Goal: Use online tool/utility: Utilize a website feature to perform a specific function

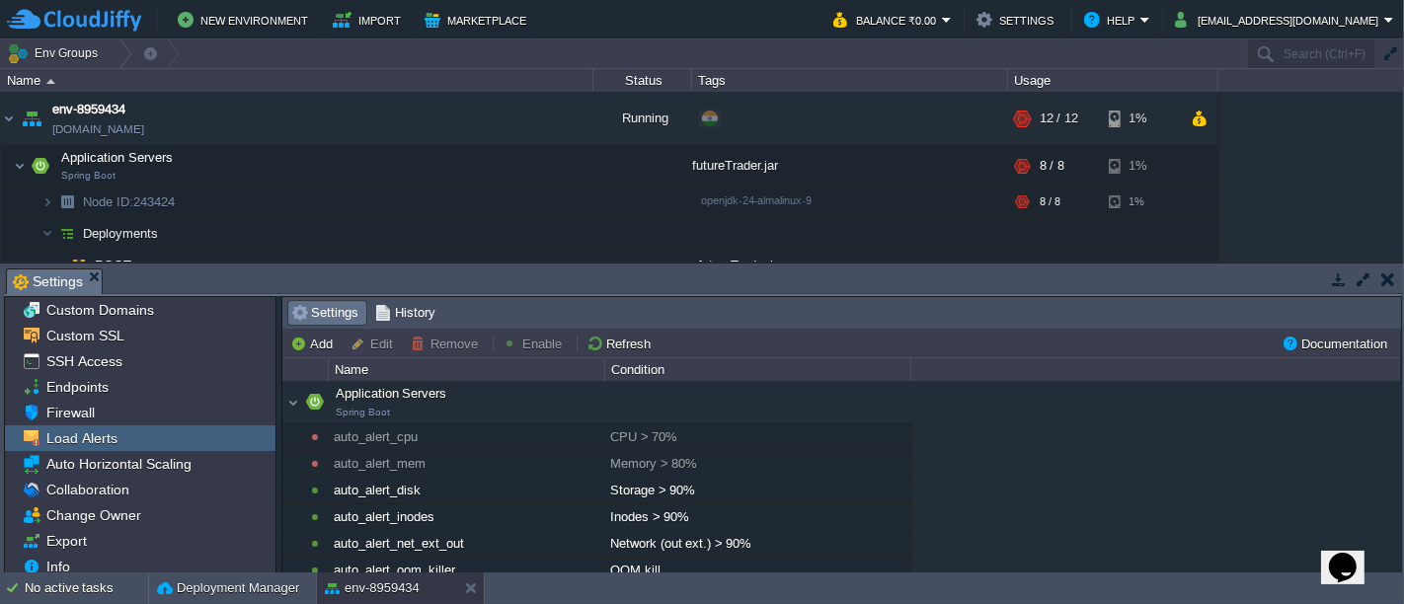
click at [1391, 283] on button "button" at bounding box center [1389, 280] width 14 height 18
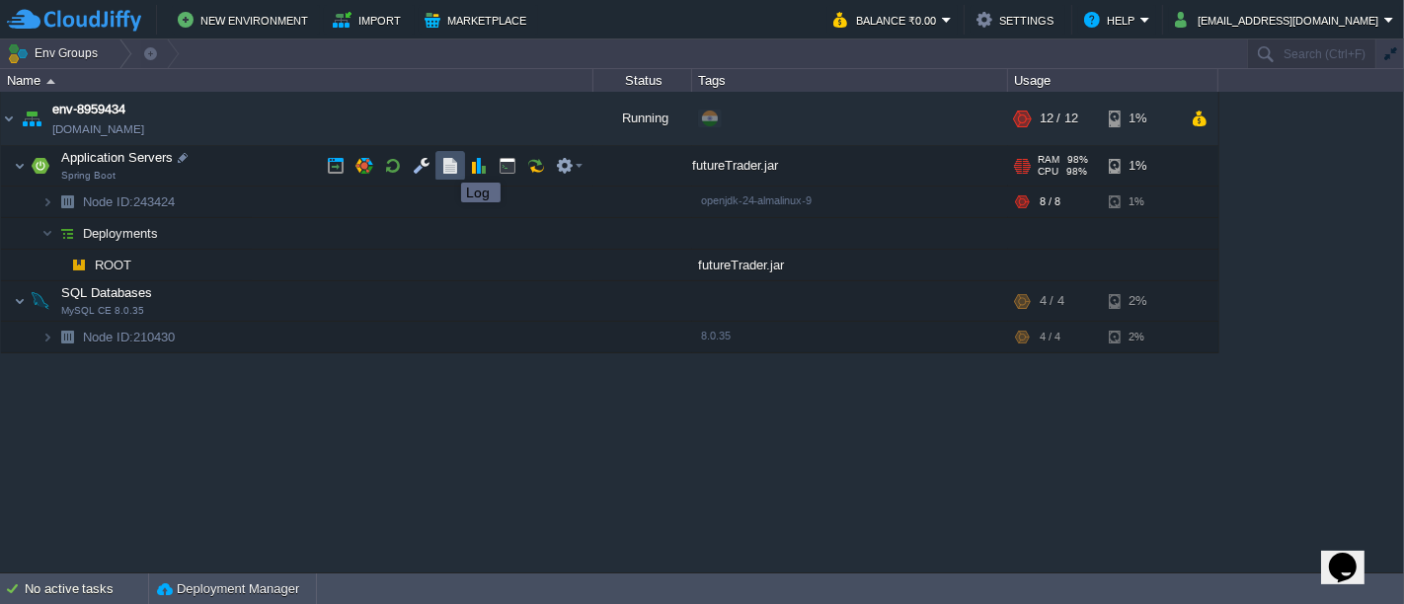
click at [446, 165] on button "button" at bounding box center [450, 166] width 18 height 18
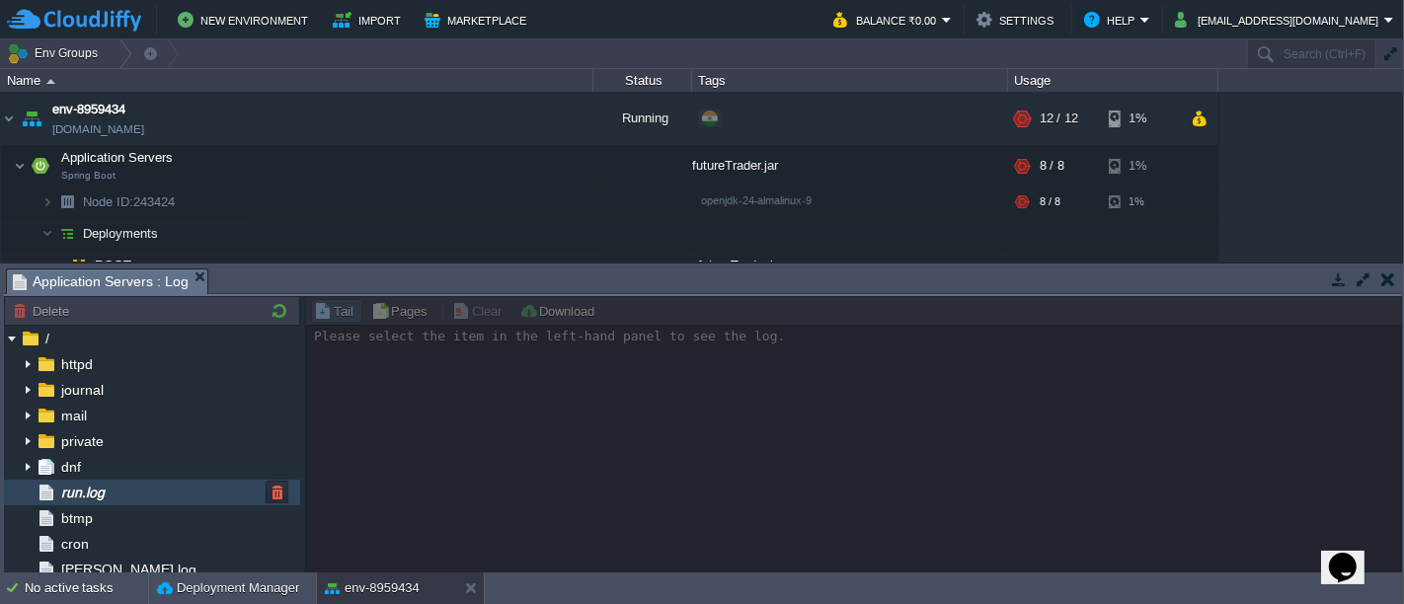
click at [121, 492] on div "run.log" at bounding box center [152, 493] width 296 height 26
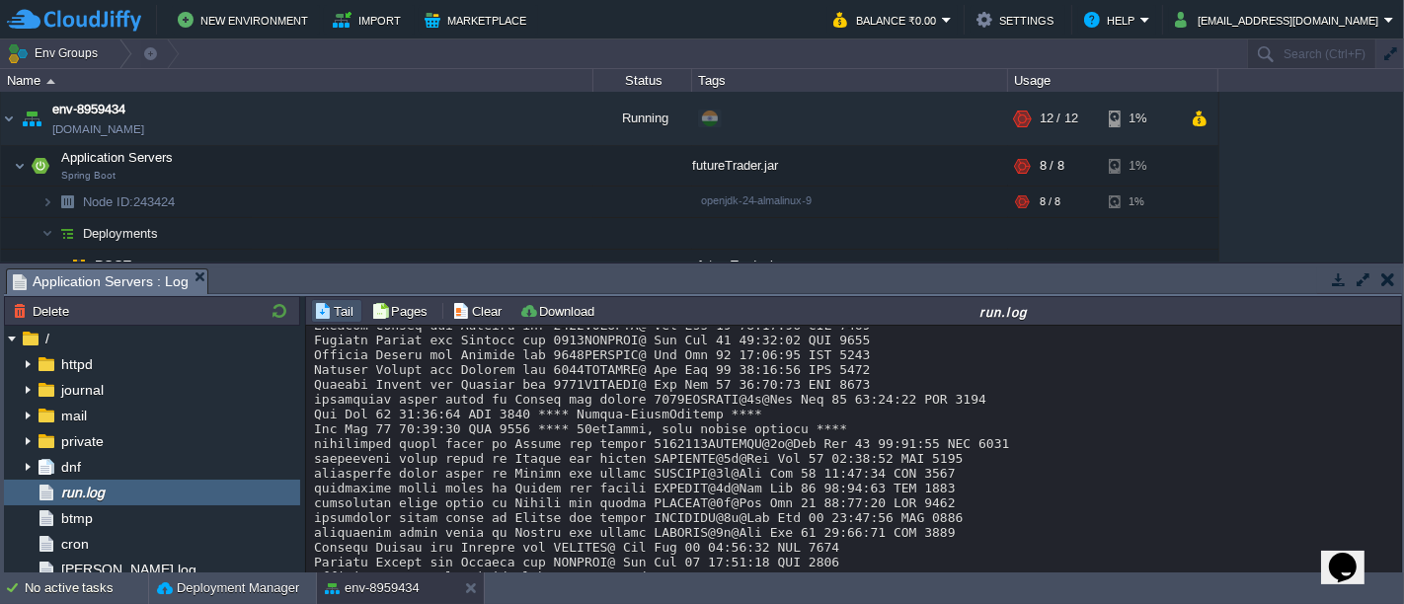
scroll to position [15247, 0]
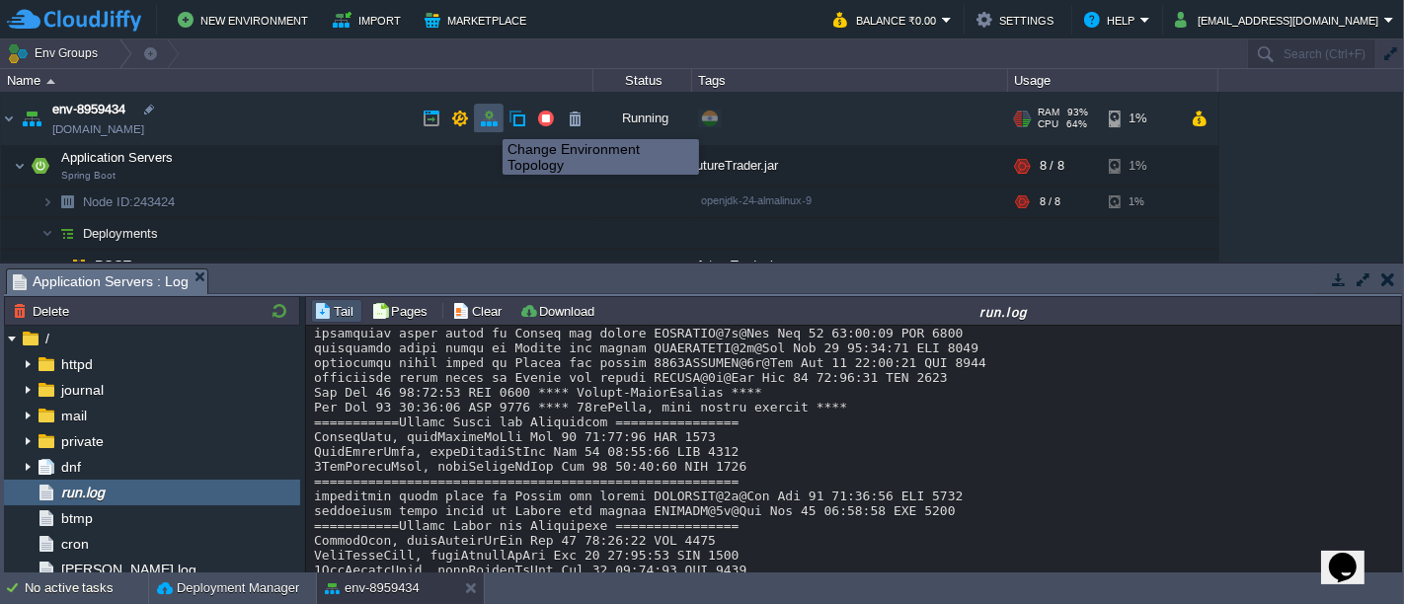
click at [488, 121] on button "button" at bounding box center [489, 119] width 18 height 18
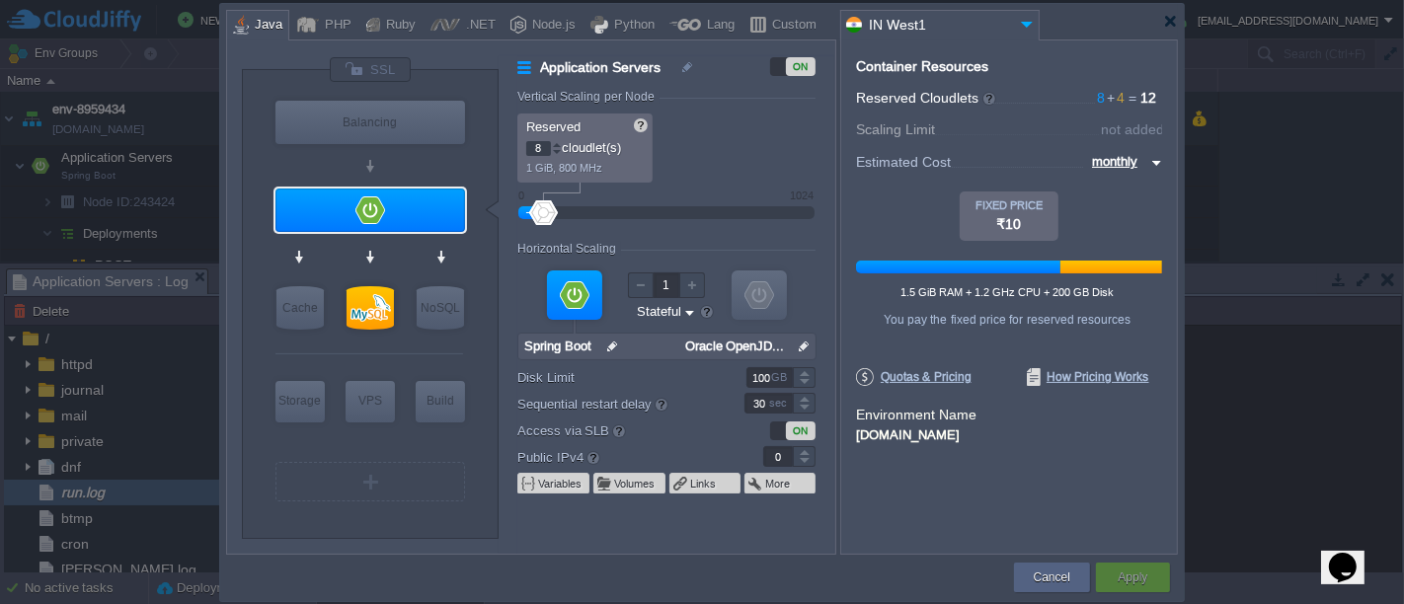
type input "9"
click at [552, 145] on div at bounding box center [557, 144] width 10 height 7
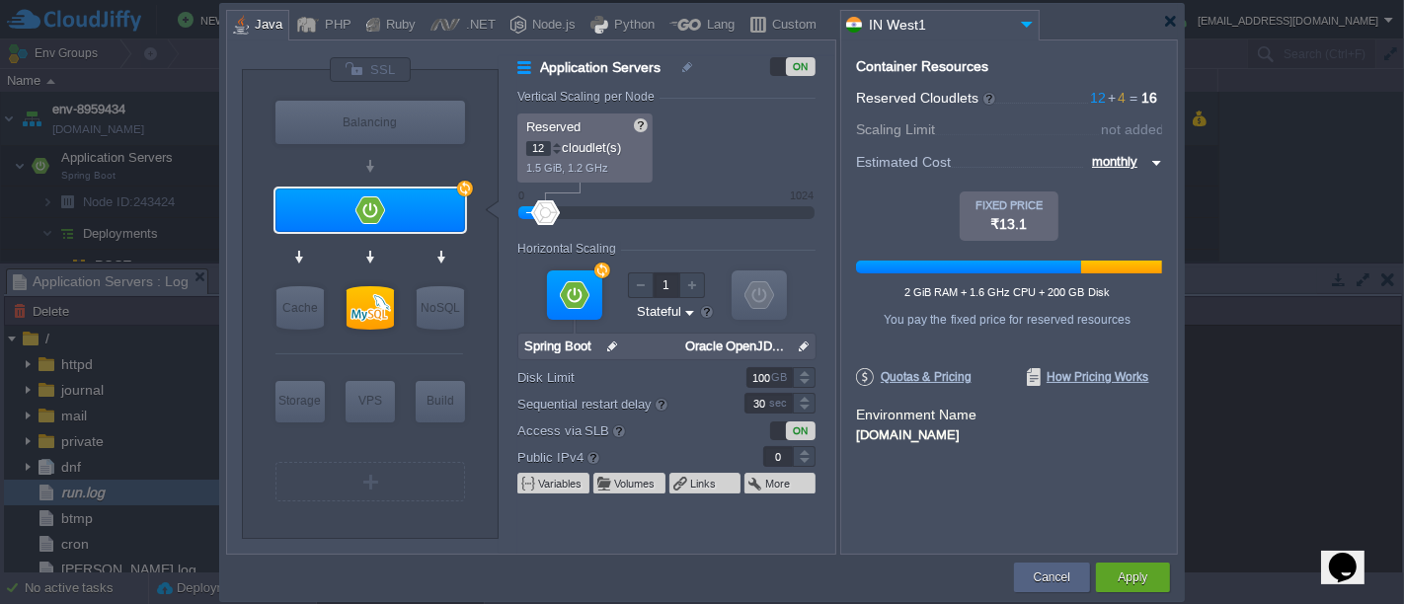
click at [552, 145] on div at bounding box center [557, 144] width 10 height 7
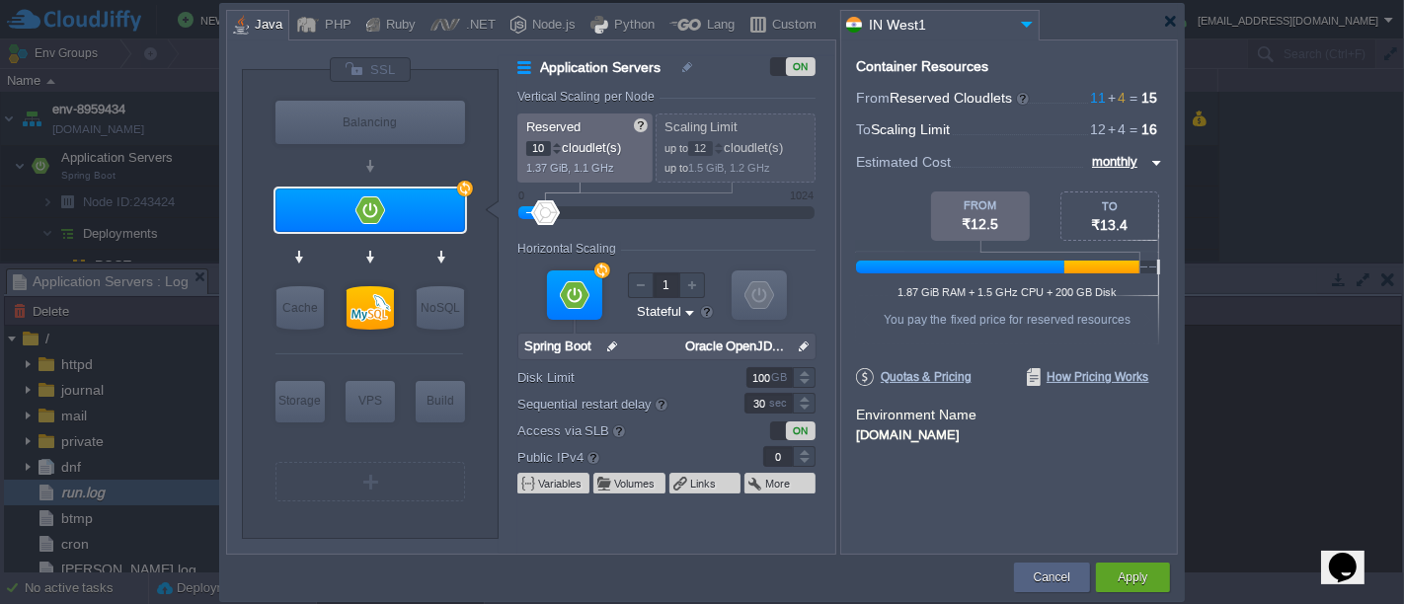
click at [555, 153] on div at bounding box center [557, 152] width 10 height 7
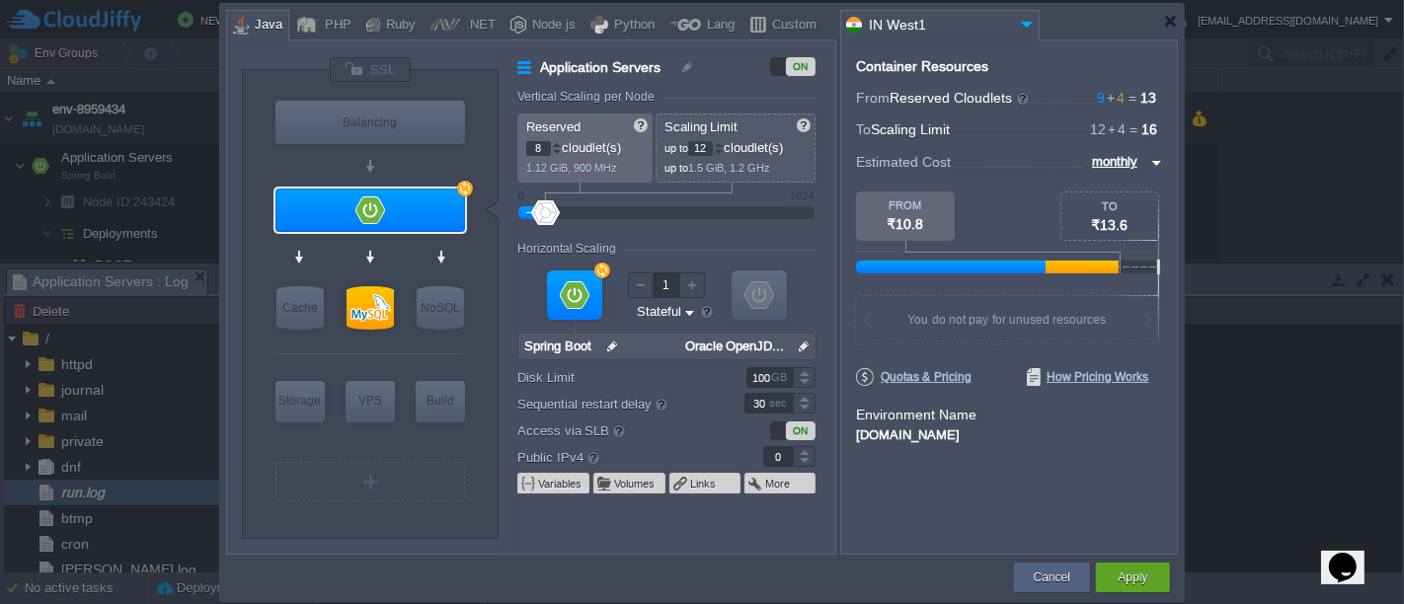
click at [555, 153] on div at bounding box center [557, 152] width 10 height 7
click at [558, 141] on div at bounding box center [557, 144] width 10 height 7
type input "10"
click at [558, 141] on div at bounding box center [557, 144] width 10 height 7
click at [724, 153] on div at bounding box center [719, 152] width 10 height 7
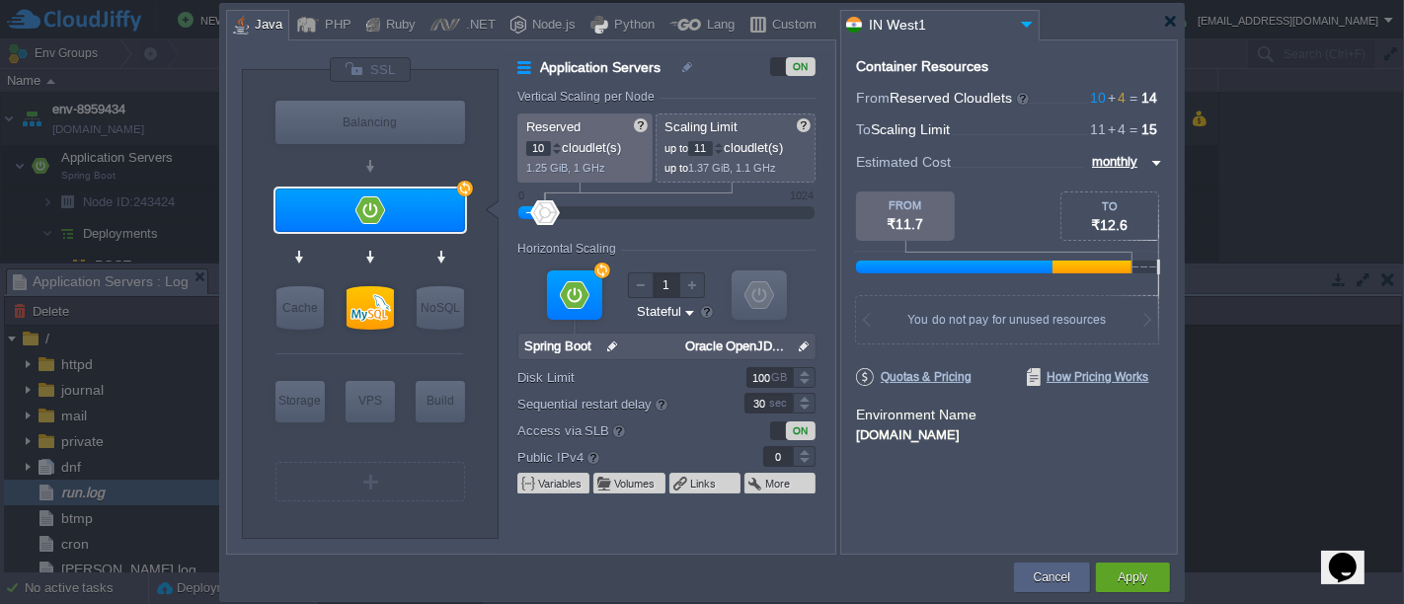
type input "10"
click at [724, 153] on div at bounding box center [719, 152] width 10 height 7
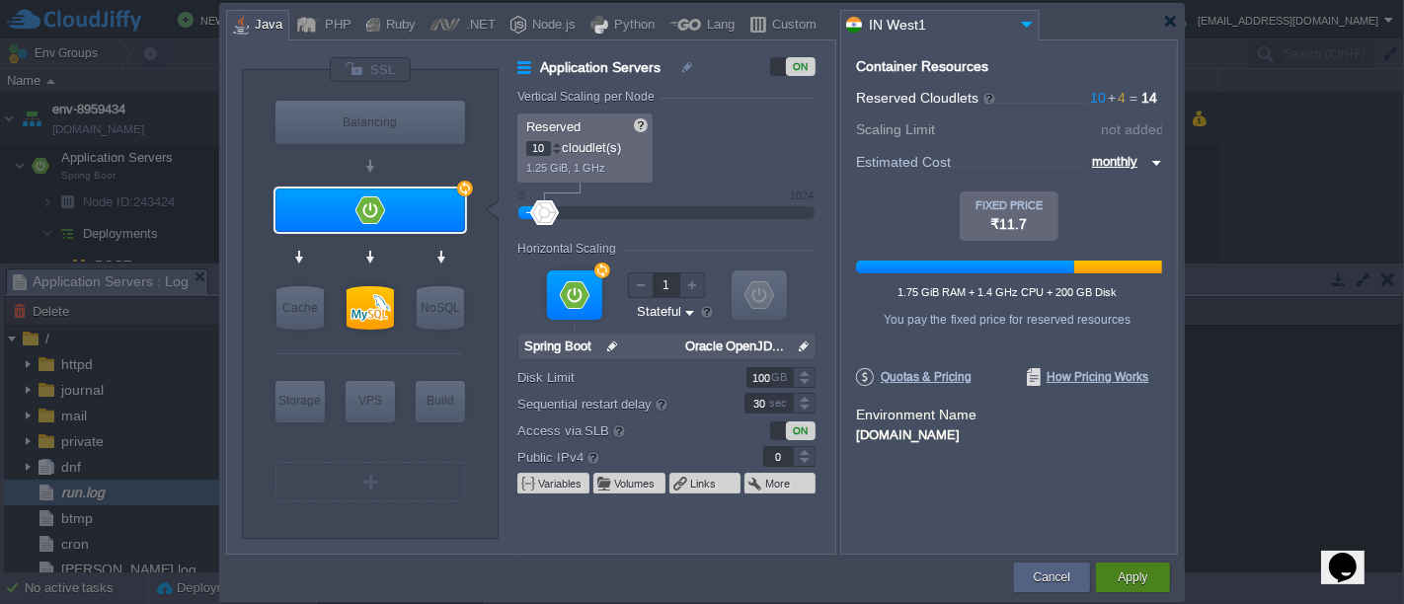
click at [1120, 577] on button "Apply" at bounding box center [1133, 578] width 30 height 20
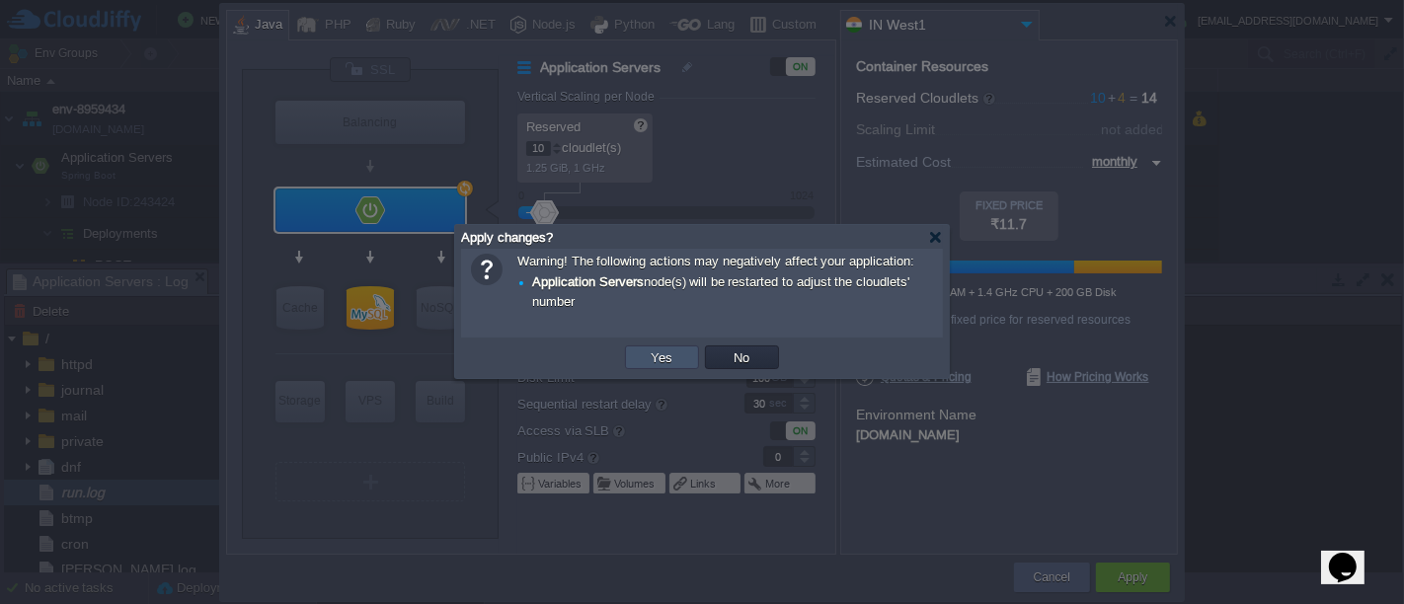
click at [650, 359] on button "Yes" at bounding box center [663, 358] width 34 height 18
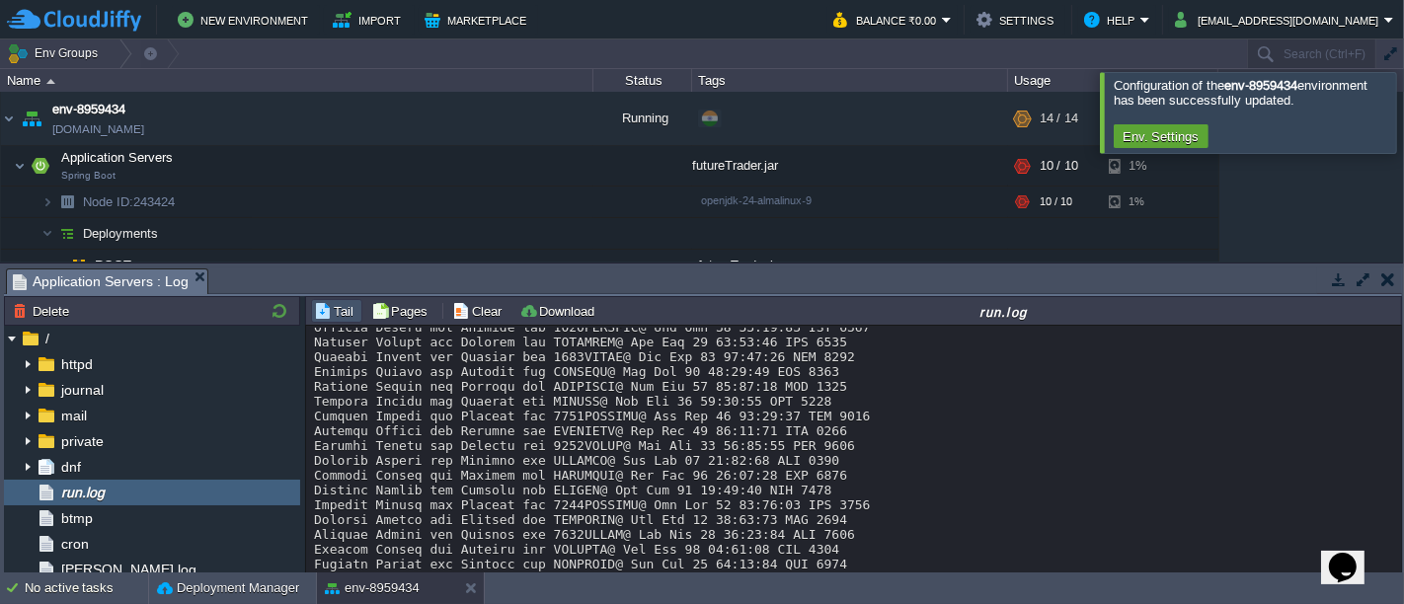
scroll to position [0, 0]
click at [1403, 98] on div at bounding box center [1428, 112] width 0 height 80
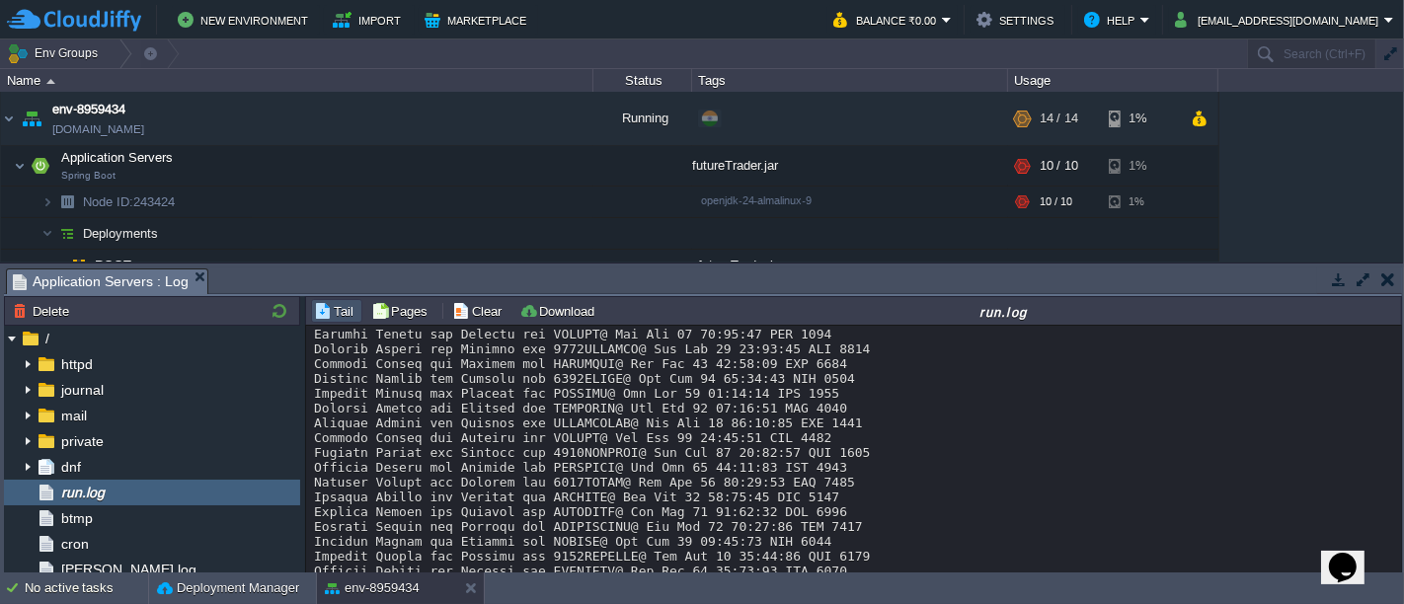
scroll to position [29045, 0]
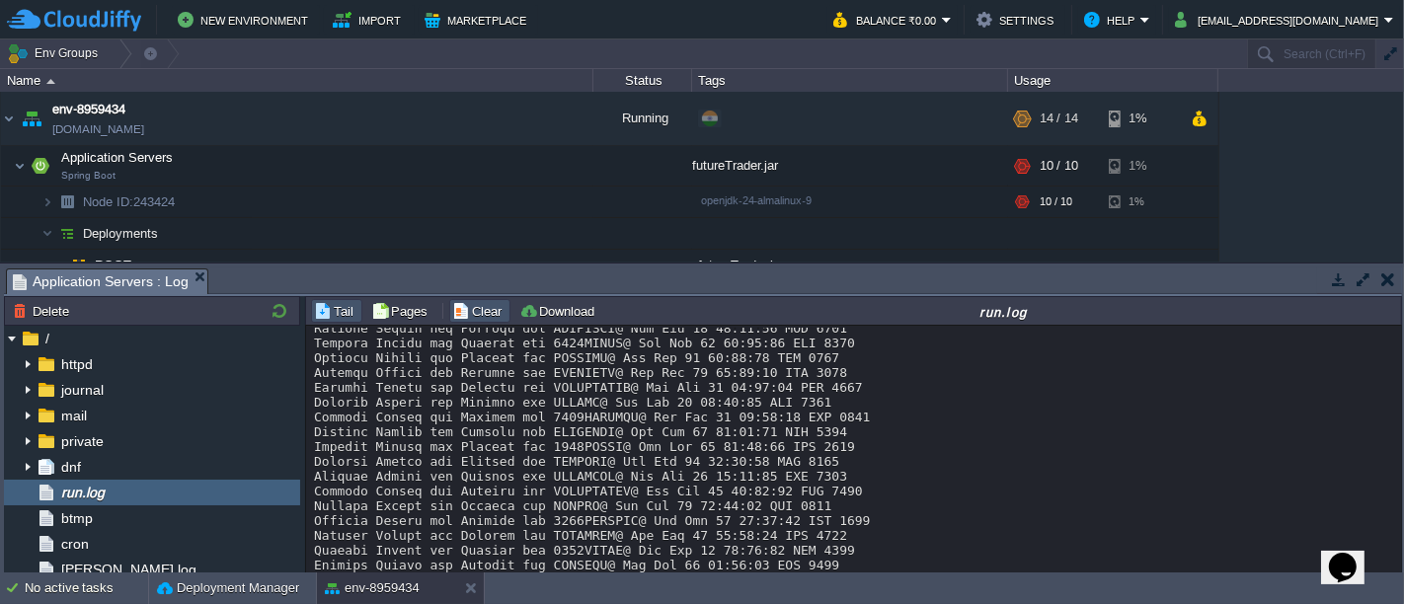
click at [460, 302] on button "Clear" at bounding box center [479, 311] width 55 height 18
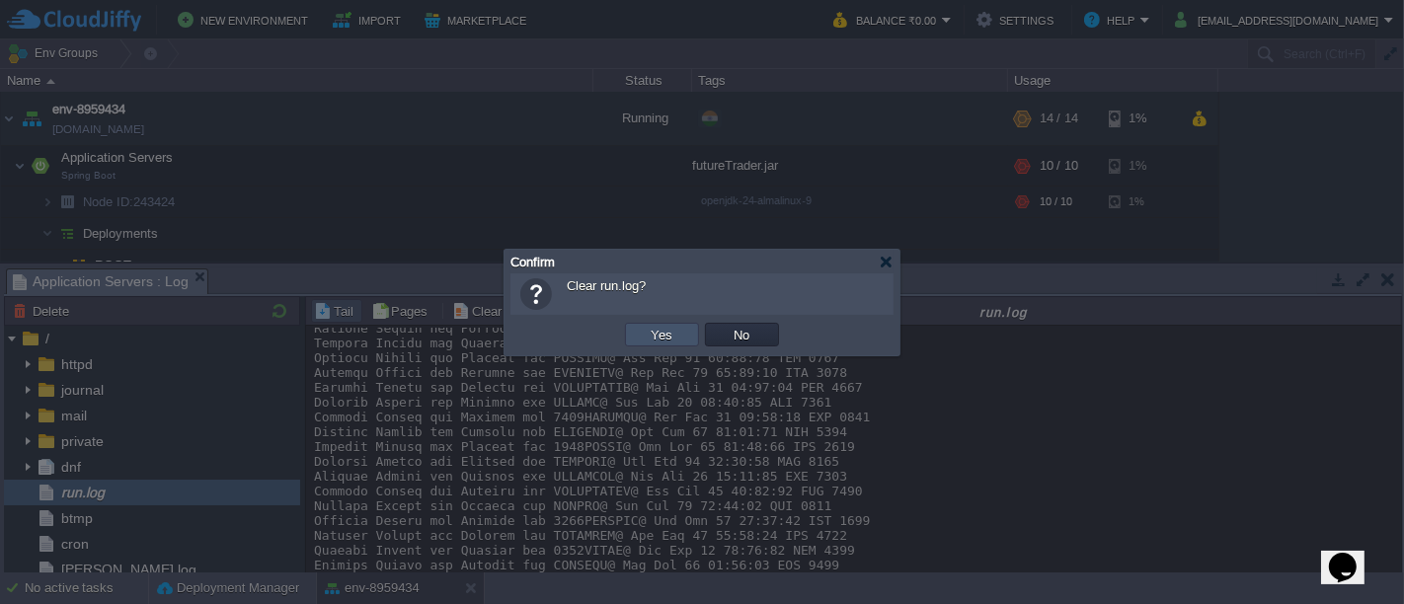
click at [666, 328] on button "Yes" at bounding box center [663, 335] width 34 height 18
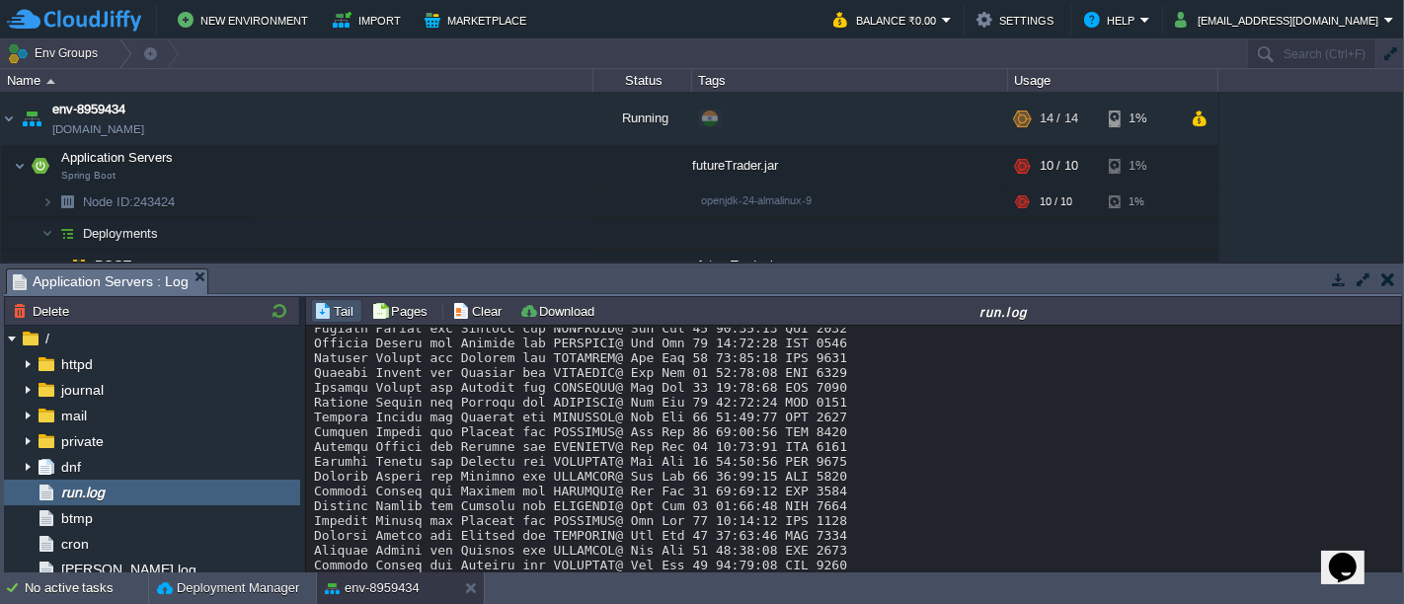
scroll to position [8195, 0]
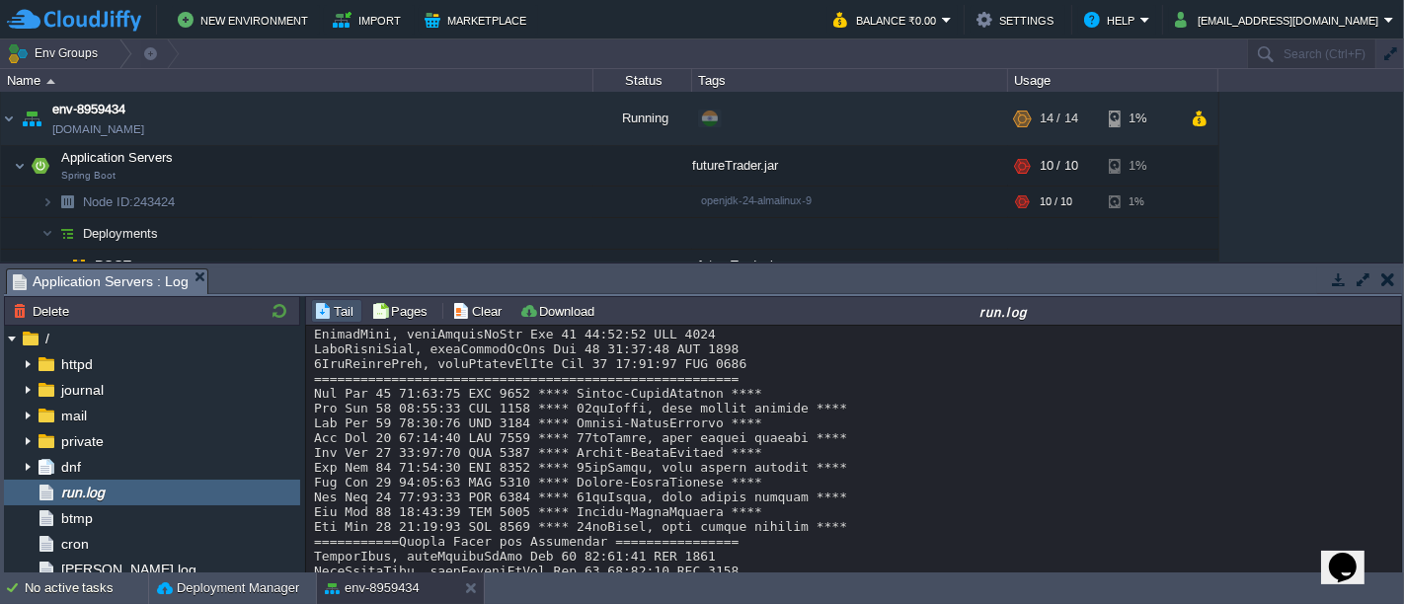
click at [1388, 282] on button "button" at bounding box center [1389, 280] width 14 height 18
